Goal: Transaction & Acquisition: Purchase product/service

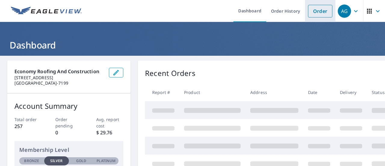
click at [315, 16] on link "Order" at bounding box center [320, 11] width 24 height 13
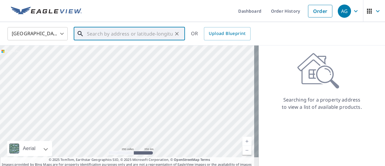
click at [110, 38] on input "text" at bounding box center [130, 33] width 86 height 17
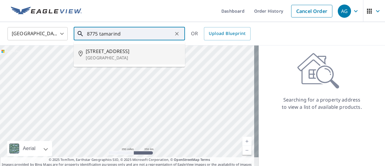
click at [110, 50] on span "[STREET_ADDRESS]" at bounding box center [133, 51] width 95 height 7
type input "[STREET_ADDRESS]"
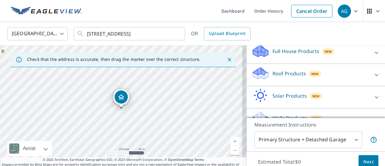
click at [307, 81] on div "Roof Products New" at bounding box center [311, 74] width 118 height 17
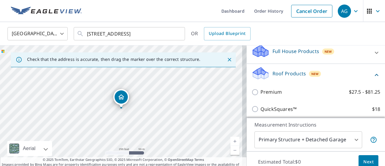
scroll to position [80, 0]
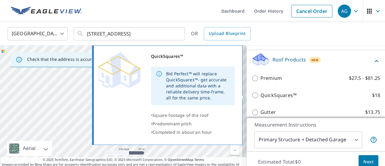
click at [296, 96] on label "QuickSquares™ $18" at bounding box center [321, 95] width 120 height 8
click at [261, 96] on input "QuickSquares™ $18" at bounding box center [256, 94] width 9 height 7
checkbox input "true"
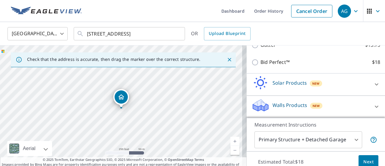
scroll to position [21, 0]
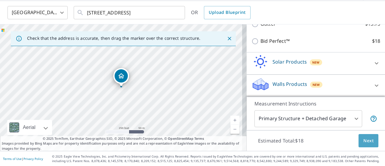
click at [359, 139] on button "Next" at bounding box center [369, 141] width 20 height 14
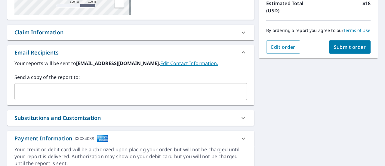
scroll to position [142, 0]
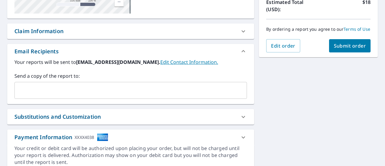
click at [190, 93] on input "text" at bounding box center [126, 90] width 218 height 11
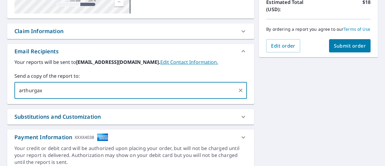
type input "[EMAIL_ADDRESS][DOMAIN_NAME]"
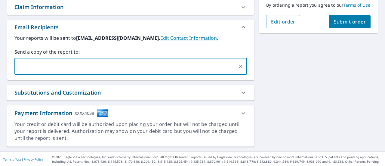
click at [347, 25] on span "Submit order" at bounding box center [350, 21] width 32 height 7
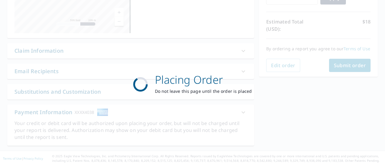
scroll to position [122, 0]
